Goal: Task Accomplishment & Management: Use online tool/utility

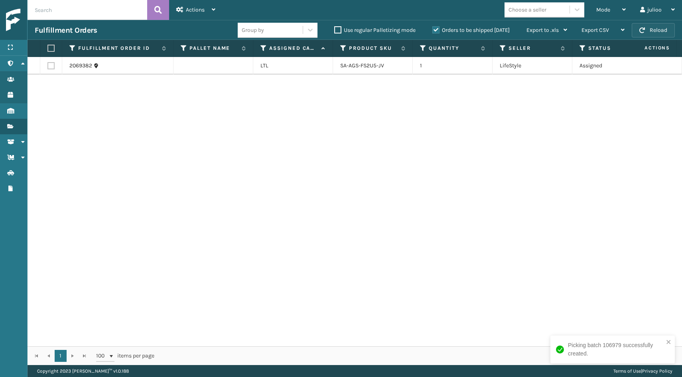
click at [649, 26] on button "Reload" at bounding box center [653, 30] width 43 height 14
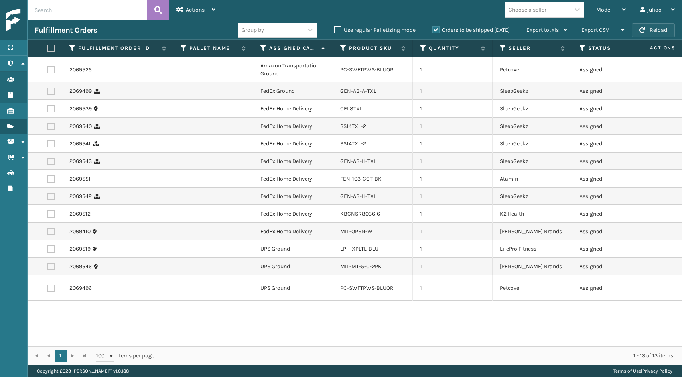
click at [643, 33] on button "Reload" at bounding box center [653, 30] width 43 height 14
click at [648, 32] on button "Reload" at bounding box center [653, 30] width 43 height 14
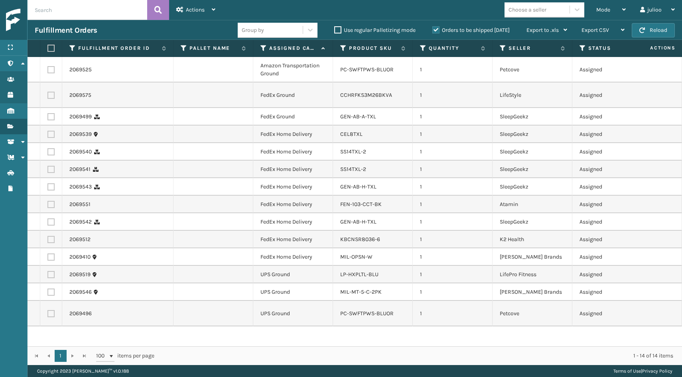
click at [50, 256] on label at bounding box center [50, 257] width 7 height 7
click at [48, 256] on input "checkbox" at bounding box center [47, 256] width 0 height 5
checkbox input "true"
click at [50, 239] on label at bounding box center [50, 239] width 7 height 7
click at [48, 239] on input "checkbox" at bounding box center [47, 238] width 0 height 5
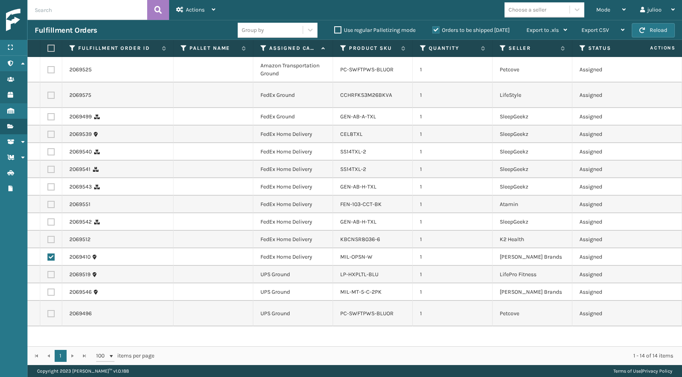
checkbox input "true"
click at [51, 224] on label at bounding box center [50, 221] width 7 height 7
click at [48, 224] on input "checkbox" at bounding box center [47, 220] width 0 height 5
checkbox input "true"
click at [49, 205] on label at bounding box center [50, 204] width 7 height 7
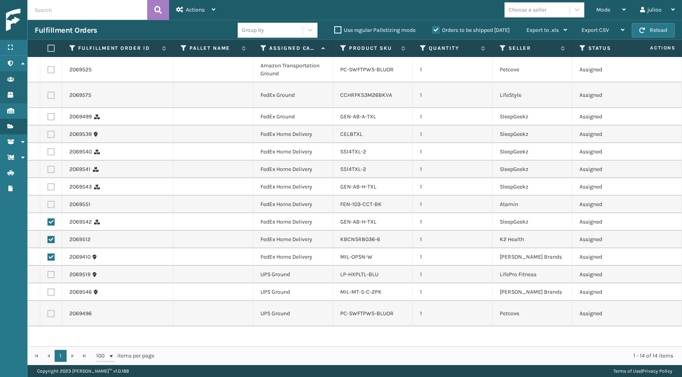
click at [48, 205] on input "checkbox" at bounding box center [47, 203] width 0 height 5
checkbox input "true"
click at [51, 185] on label at bounding box center [50, 186] width 7 height 7
click at [48, 185] on input "checkbox" at bounding box center [47, 185] width 0 height 5
checkbox input "true"
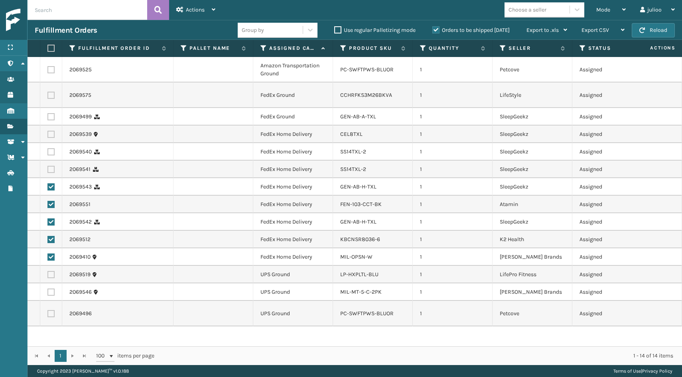
click at [51, 170] on label at bounding box center [50, 169] width 7 height 7
click at [48, 170] on input "checkbox" at bounding box center [47, 168] width 0 height 5
checkbox input "true"
click at [51, 151] on label at bounding box center [50, 151] width 7 height 7
click at [48, 151] on input "checkbox" at bounding box center [47, 150] width 0 height 5
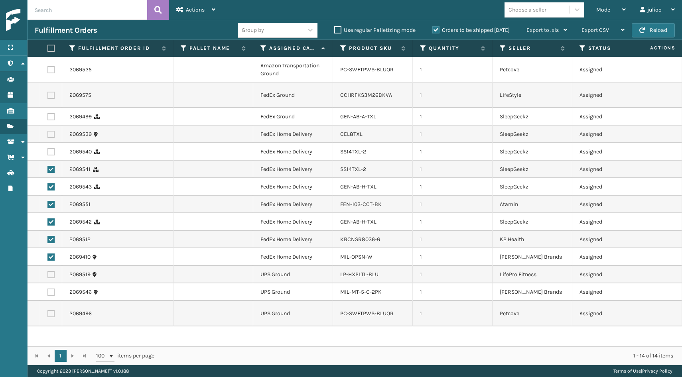
checkbox input "true"
click at [51, 134] on label at bounding box center [50, 134] width 7 height 7
click at [48, 134] on input "checkbox" at bounding box center [47, 133] width 0 height 5
checkbox input "true"
click at [52, 115] on label at bounding box center [50, 116] width 7 height 7
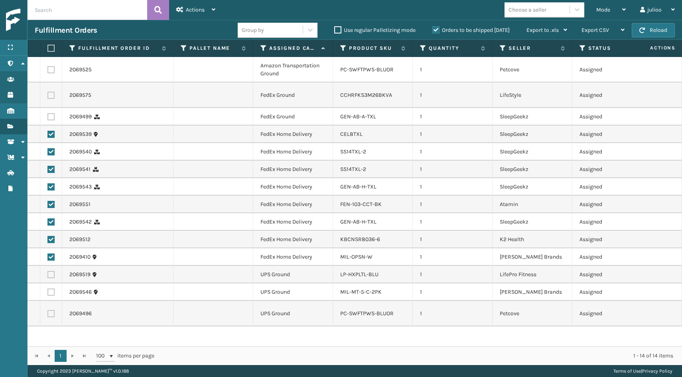
click at [48, 115] on input "checkbox" at bounding box center [47, 115] width 0 height 5
checkbox input "true"
click at [53, 95] on label at bounding box center [50, 95] width 7 height 7
click at [48, 95] on input "checkbox" at bounding box center [47, 94] width 0 height 5
checkbox input "true"
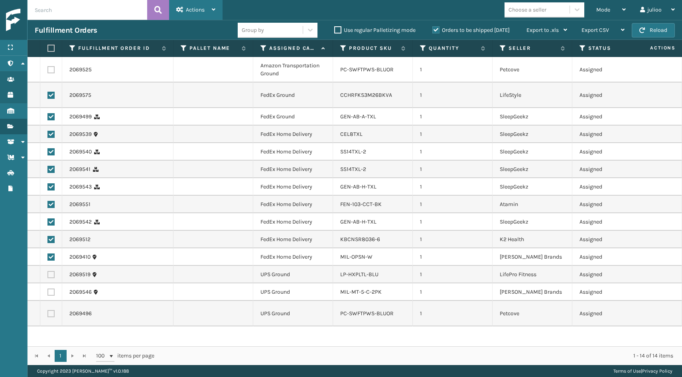
click at [201, 9] on span "Actions" at bounding box center [195, 9] width 19 height 7
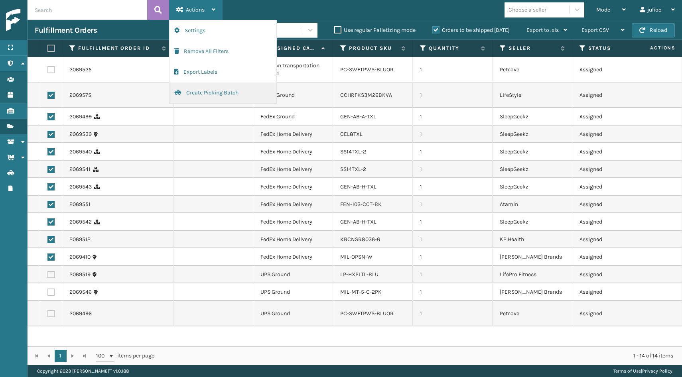
click at [197, 91] on button "Create Picking Batch" at bounding box center [222, 93] width 107 height 21
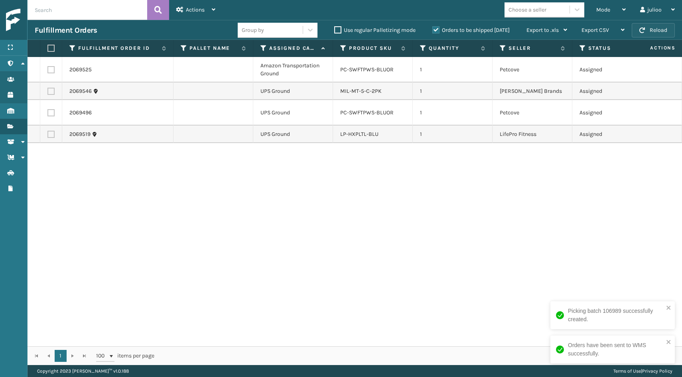
click at [660, 35] on button "Reload" at bounding box center [653, 30] width 43 height 14
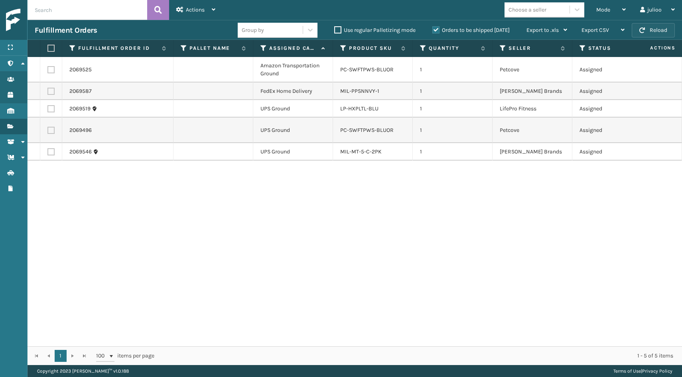
click at [660, 30] on button "Reload" at bounding box center [653, 30] width 43 height 14
click at [643, 29] on span "button" at bounding box center [642, 31] width 6 height 6
click at [52, 150] on label at bounding box center [50, 151] width 7 height 7
click at [48, 150] on input "checkbox" at bounding box center [47, 150] width 0 height 5
checkbox input "true"
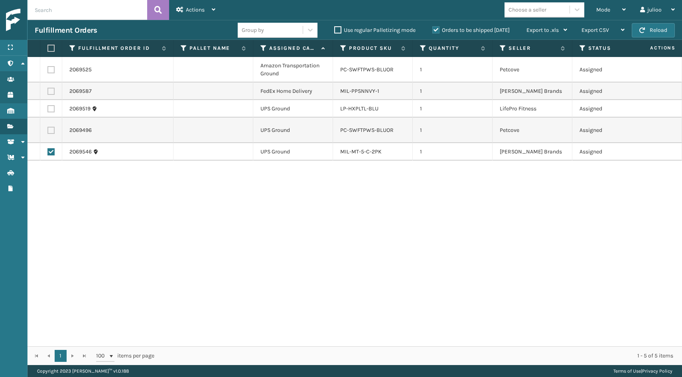
click at [55, 132] on td at bounding box center [51, 131] width 22 height 26
click at [52, 131] on label at bounding box center [50, 130] width 7 height 7
click at [48, 131] on input "checkbox" at bounding box center [47, 129] width 0 height 5
checkbox input "true"
click at [50, 110] on label at bounding box center [50, 108] width 7 height 7
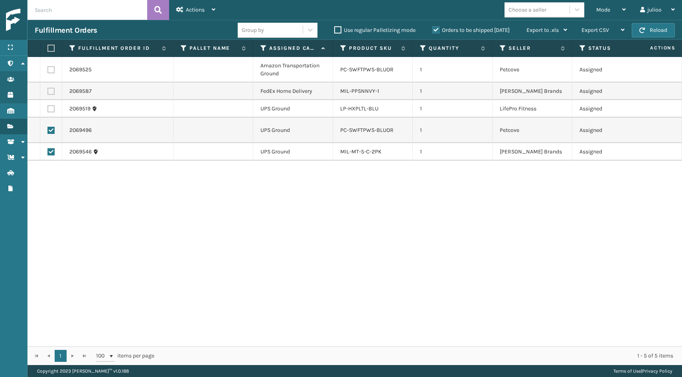
click at [48, 110] on input "checkbox" at bounding box center [47, 107] width 0 height 5
checkbox input "true"
click at [194, 14] on div "Actions" at bounding box center [195, 10] width 39 height 20
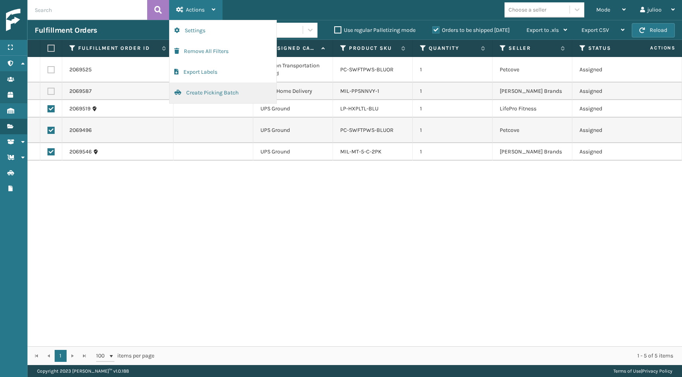
click at [203, 89] on button "Create Picking Batch" at bounding box center [222, 93] width 107 height 21
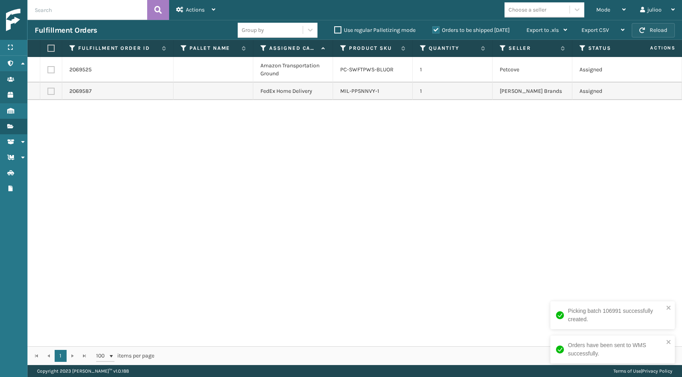
click at [652, 30] on button "Reload" at bounding box center [653, 30] width 43 height 14
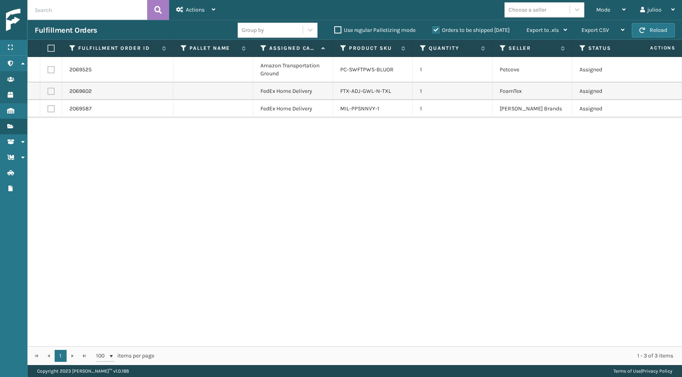
click at [652, 30] on button "Reload" at bounding box center [653, 30] width 43 height 14
click at [656, 26] on button "Reload" at bounding box center [653, 30] width 43 height 14
click at [645, 28] on button "Reload" at bounding box center [653, 30] width 43 height 14
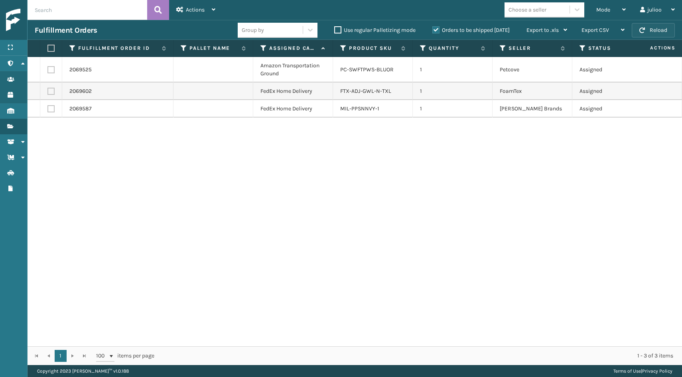
click at [649, 23] on button "Reload" at bounding box center [653, 30] width 43 height 14
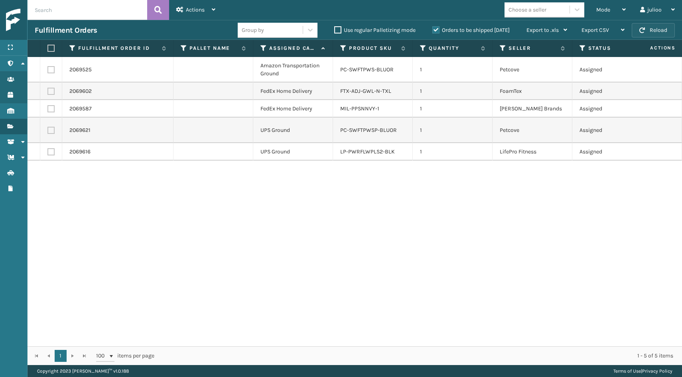
click at [649, 31] on button "Reload" at bounding box center [653, 30] width 43 height 14
click at [50, 111] on label at bounding box center [50, 108] width 7 height 7
click at [48, 110] on input "checkbox" at bounding box center [47, 107] width 0 height 5
checkbox input "true"
click at [51, 92] on label at bounding box center [50, 91] width 7 height 7
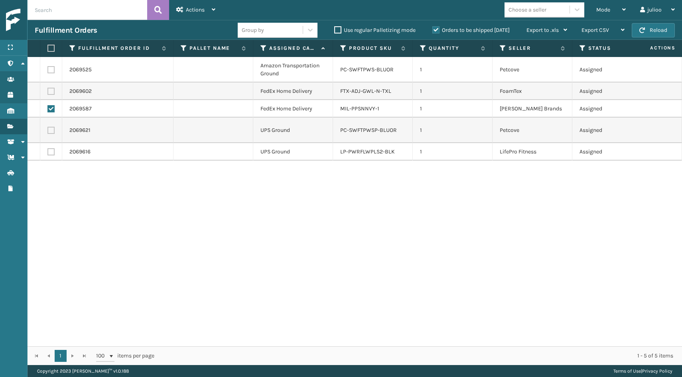
click at [48, 92] on input "checkbox" at bounding box center [47, 90] width 0 height 5
checkbox input "true"
click at [651, 35] on button "Reload" at bounding box center [653, 30] width 43 height 14
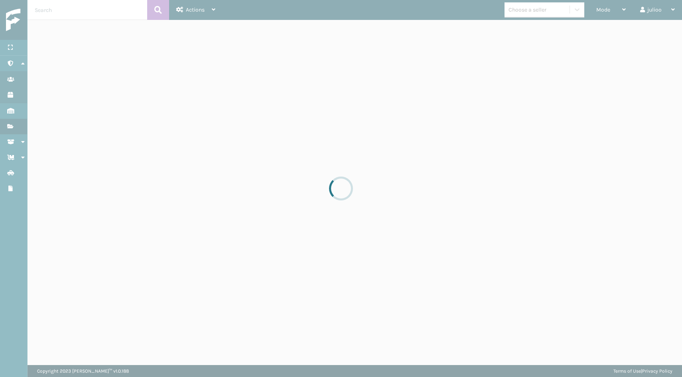
click at [651, 35] on div at bounding box center [341, 188] width 682 height 377
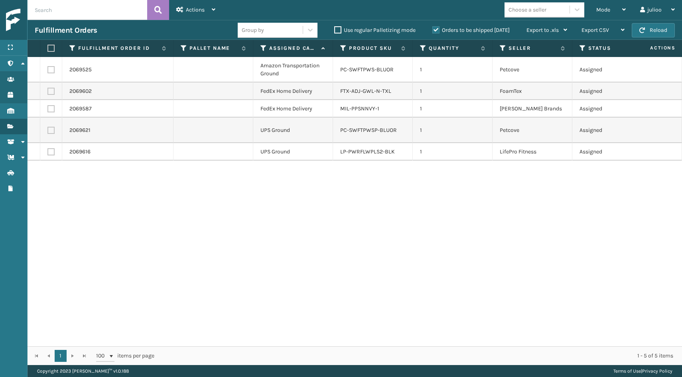
click at [651, 35] on button "Reload" at bounding box center [653, 30] width 43 height 14
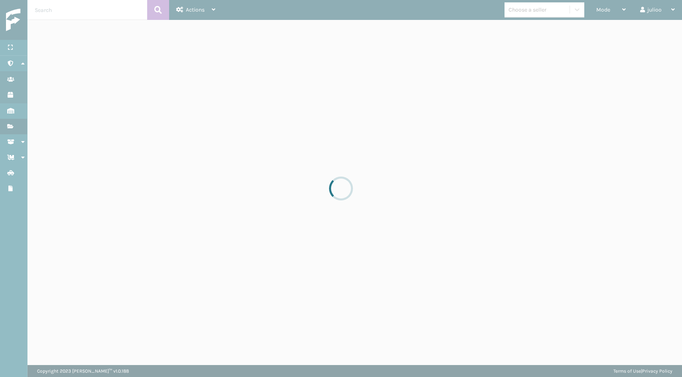
click at [651, 35] on div at bounding box center [341, 188] width 682 height 377
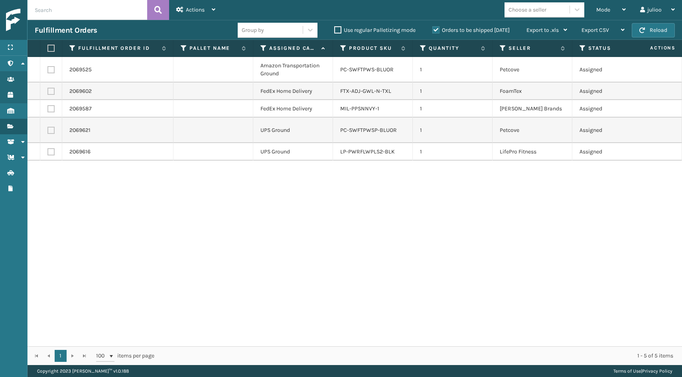
click at [651, 35] on button "Reload" at bounding box center [653, 30] width 43 height 14
